Goal: Task Accomplishment & Management: Manage account settings

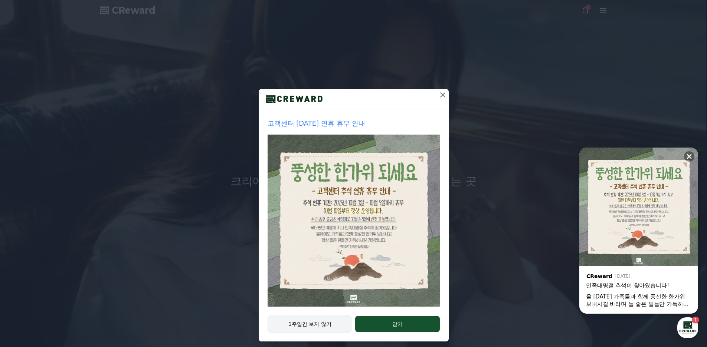
click at [327, 327] on button "1주일간 보지 않기" at bounding box center [310, 324] width 85 height 17
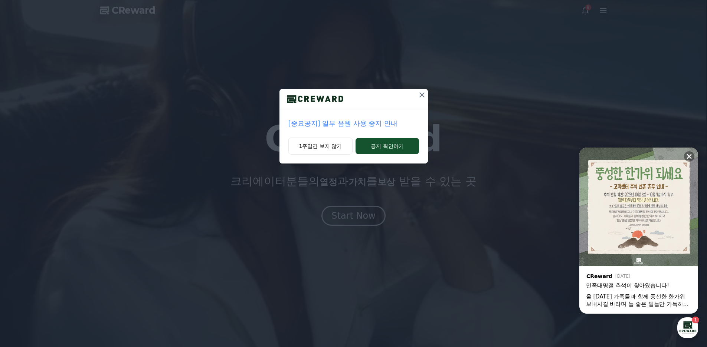
click at [411, 99] on div at bounding box center [354, 99] width 148 height 20
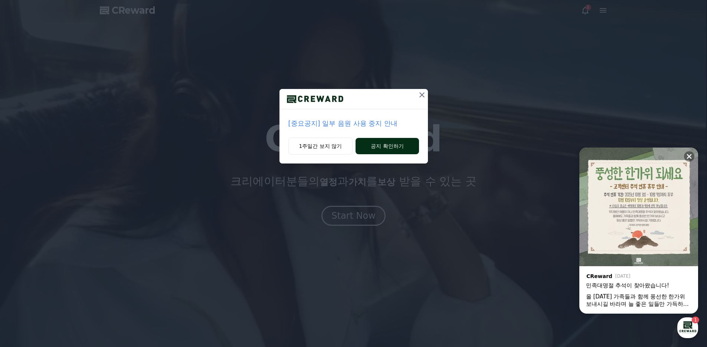
click at [371, 147] on button "공지 확인하기" at bounding box center [387, 146] width 63 height 16
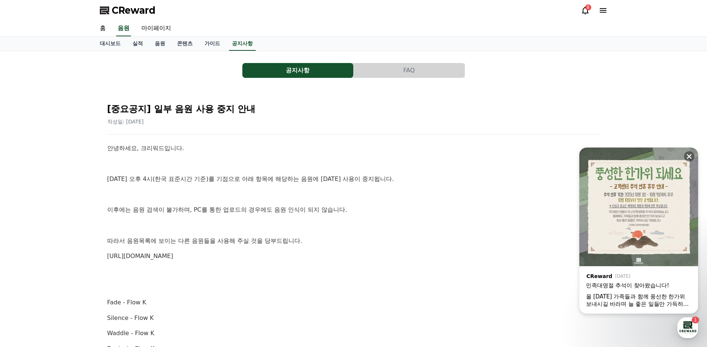
drag, startPoint x: 345, startPoint y: 143, endPoint x: 282, endPoint y: 153, distance: 63.1
click at [282, 153] on p "안녕하세요, 크리워드입니다." at bounding box center [353, 149] width 493 height 10
click at [138, 14] on span "CReward" at bounding box center [134, 10] width 44 height 12
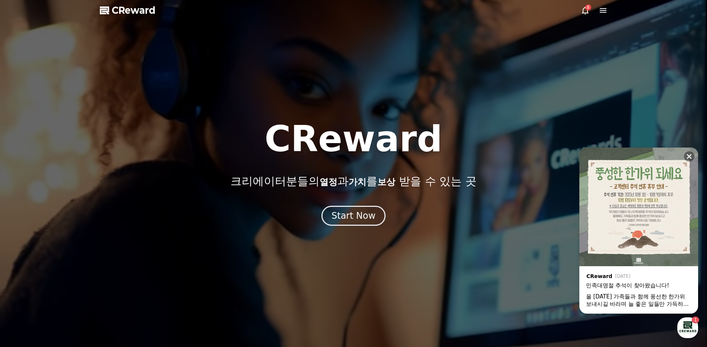
click at [587, 16] on div at bounding box center [353, 173] width 707 height 347
click at [586, 9] on div "8" at bounding box center [588, 7] width 6 height 6
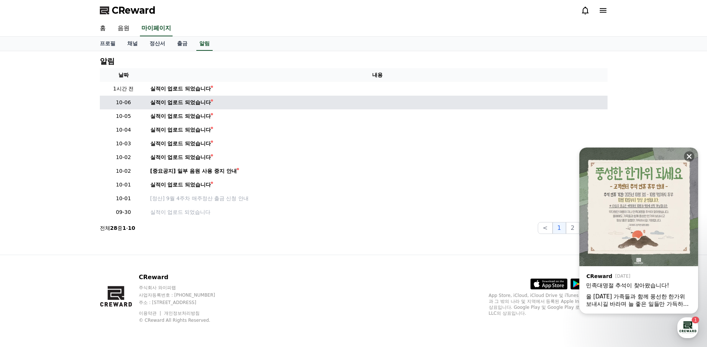
click at [201, 96] on td "실적이 업로드 되었습니다" at bounding box center [377, 103] width 460 height 14
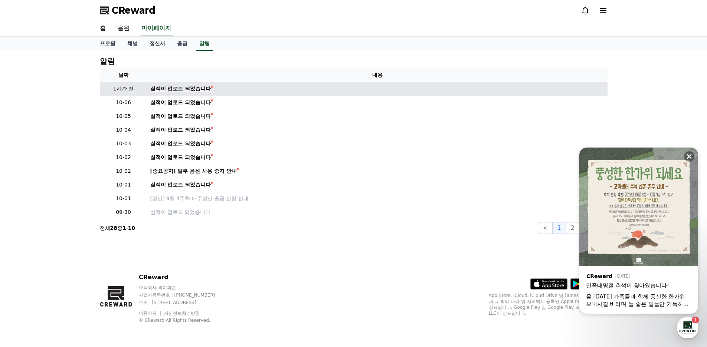
click at [202, 91] on div "실적이 업로드 되었습니다" at bounding box center [180, 89] width 61 height 8
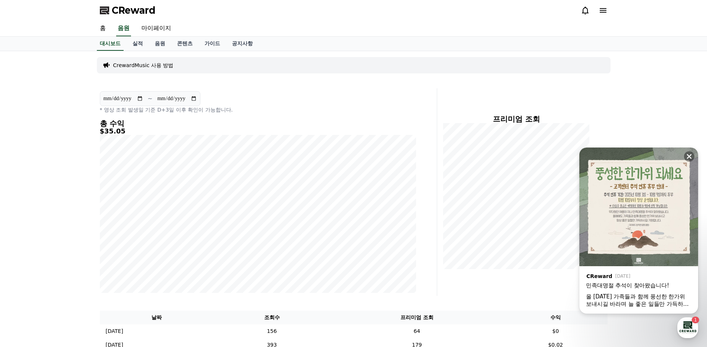
drag, startPoint x: 389, startPoint y: 84, endPoint x: 323, endPoint y: 78, distance: 65.6
click at [323, 78] on div "**********" at bounding box center [354, 335] width 520 height 568
click at [687, 157] on icon at bounding box center [689, 156] width 7 height 7
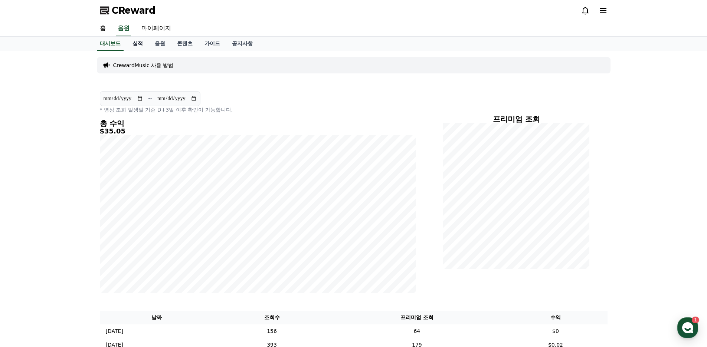
click at [137, 46] on link "실적" at bounding box center [138, 44] width 22 height 14
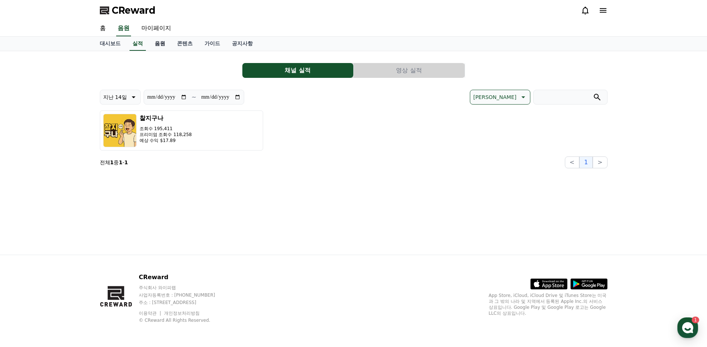
click at [156, 42] on link "음원" at bounding box center [160, 44] width 22 height 14
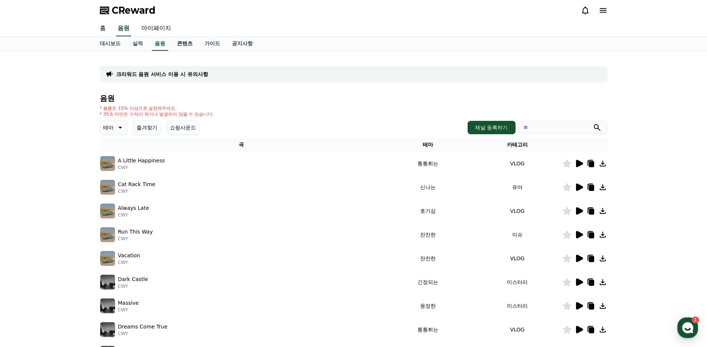
click at [190, 40] on link "콘텐츠" at bounding box center [184, 44] width 27 height 14
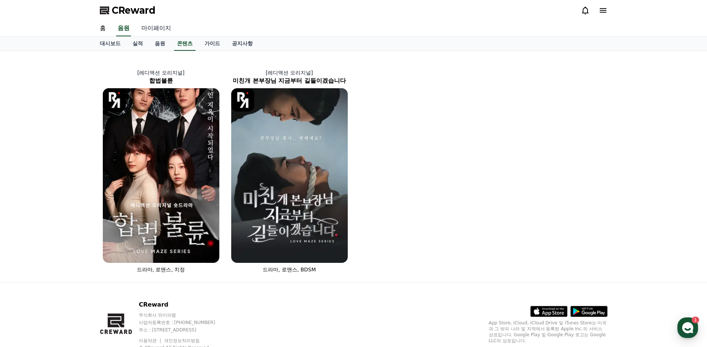
click at [151, 29] on link "마이페이지" at bounding box center [156, 29] width 42 height 16
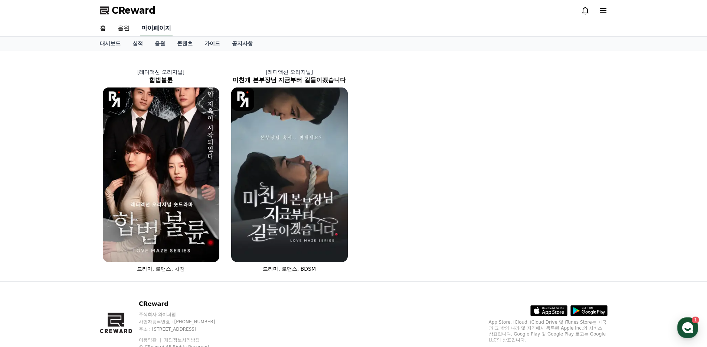
select select "**********"
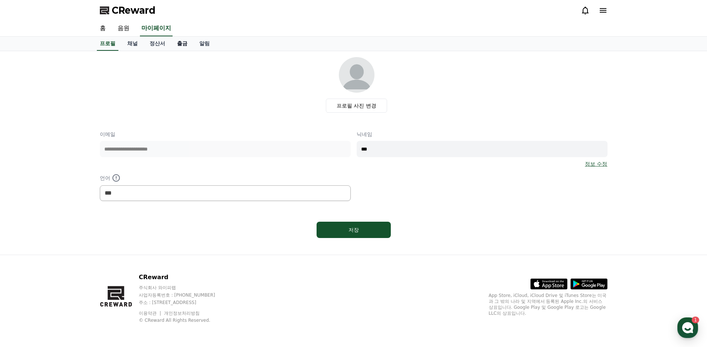
click at [180, 47] on link "출금" at bounding box center [182, 44] width 22 height 14
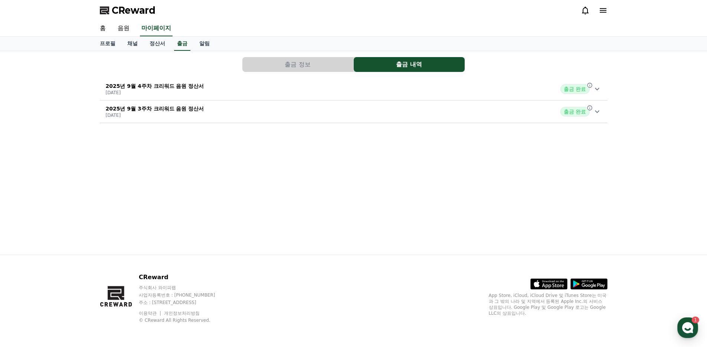
click at [298, 62] on button "출금 정보" at bounding box center [297, 64] width 111 height 15
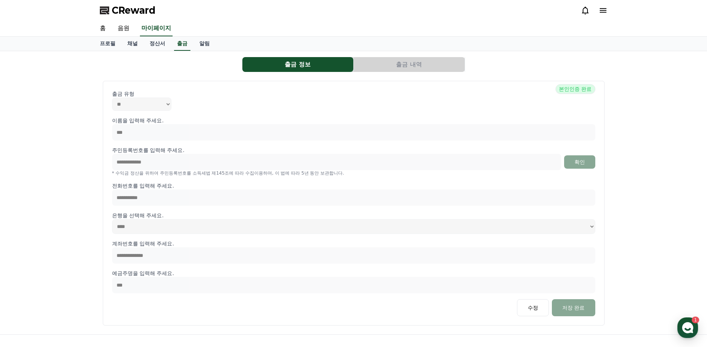
click at [372, 68] on button "출금 내역" at bounding box center [409, 64] width 111 height 15
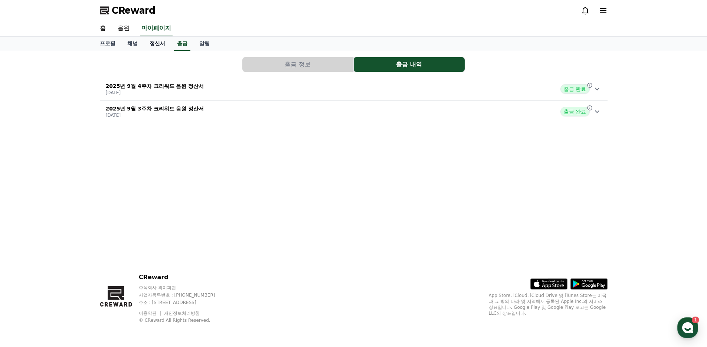
click at [156, 45] on link "정산서" at bounding box center [157, 44] width 27 height 14
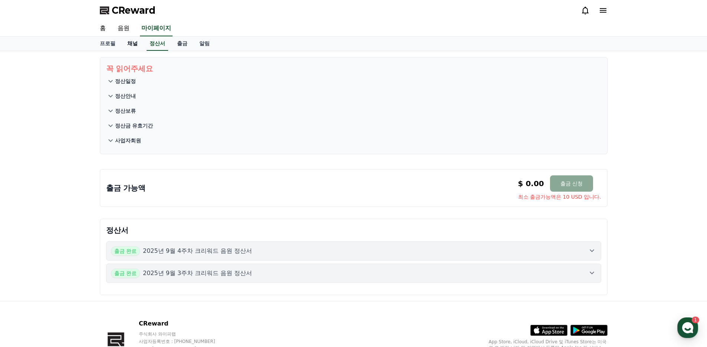
click at [128, 46] on link "채널" at bounding box center [132, 44] width 22 height 14
